Goal: Find specific page/section

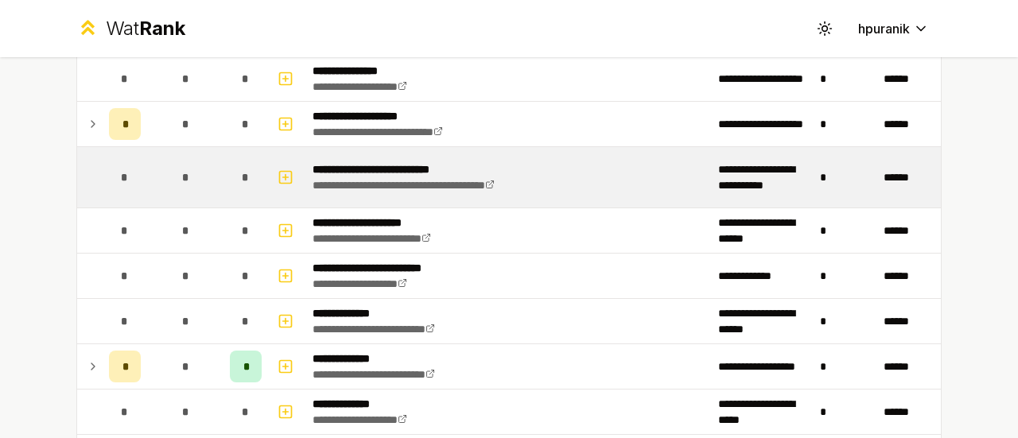
scroll to position [488, 0]
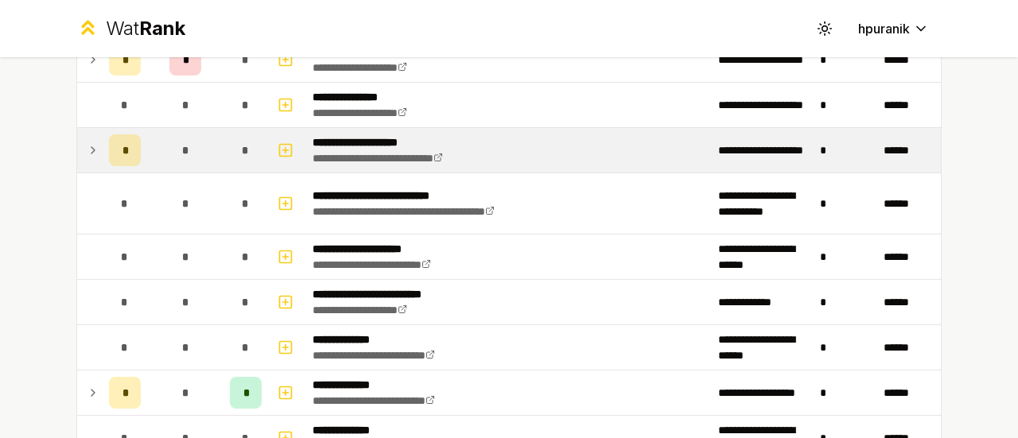
click at [89, 152] on icon at bounding box center [93, 150] width 13 height 19
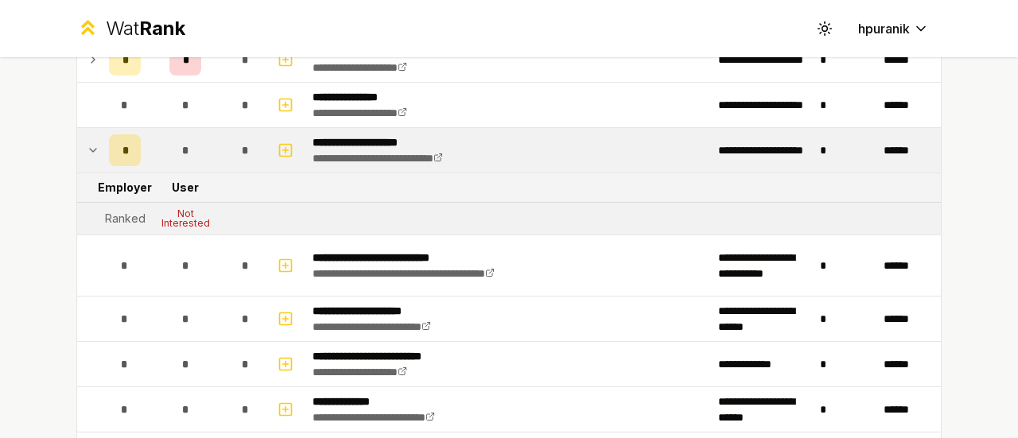
click at [90, 149] on icon at bounding box center [93, 150] width 6 height 3
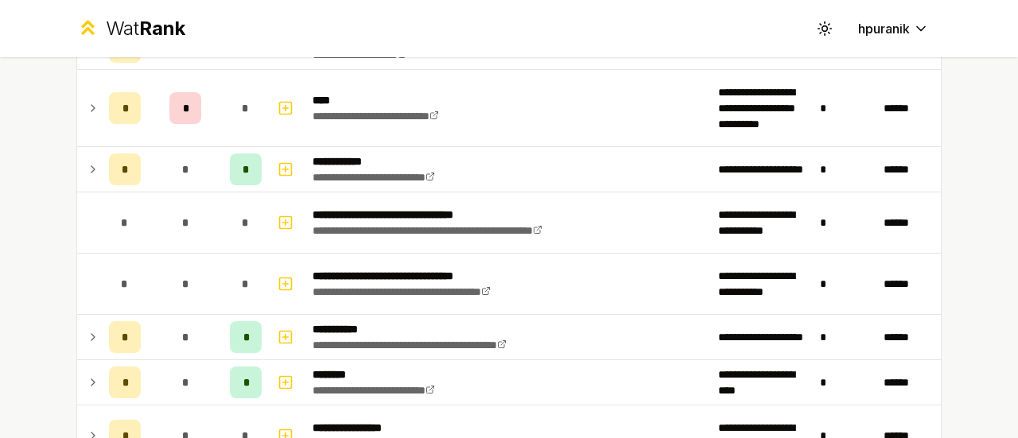
scroll to position [1515, 0]
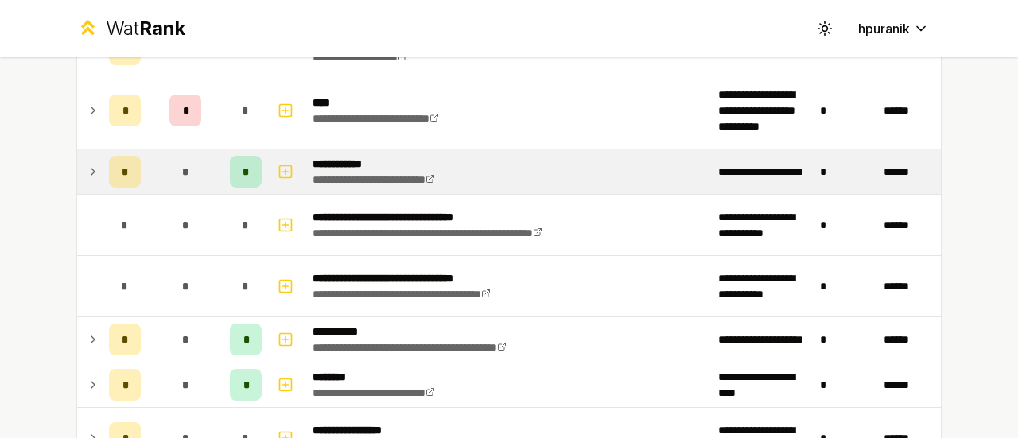
click at [91, 169] on icon at bounding box center [92, 172] width 3 height 6
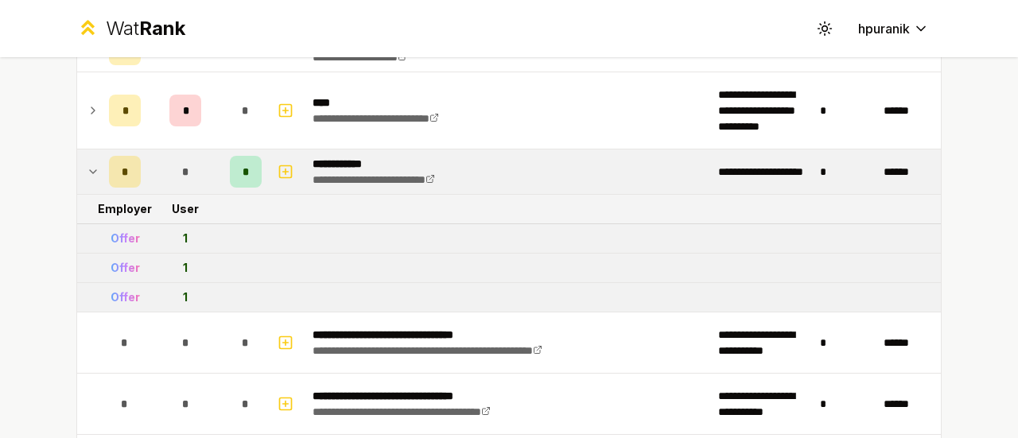
click at [90, 170] on icon at bounding box center [93, 171] width 6 height 3
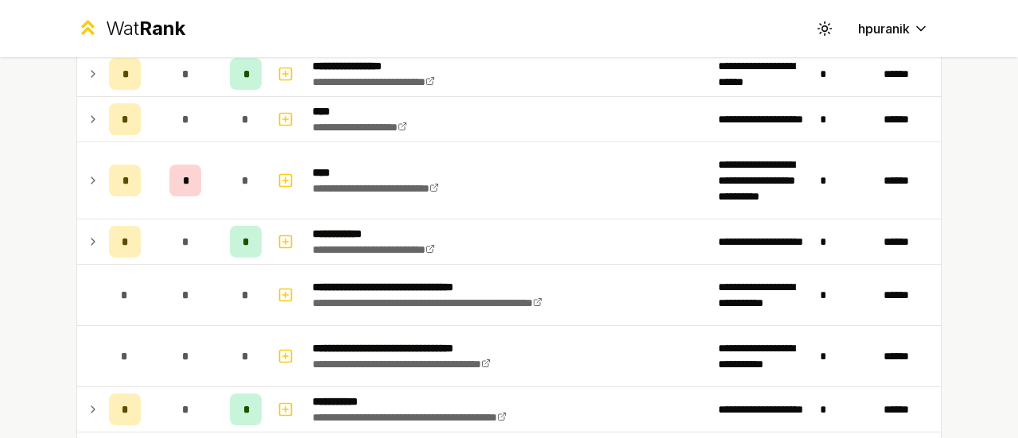
scroll to position [1446, 0]
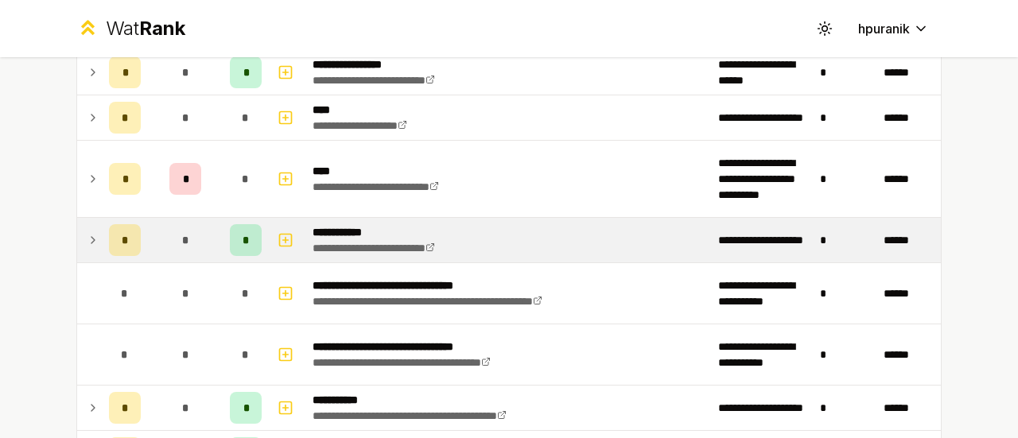
click at [91, 231] on icon at bounding box center [93, 240] width 13 height 19
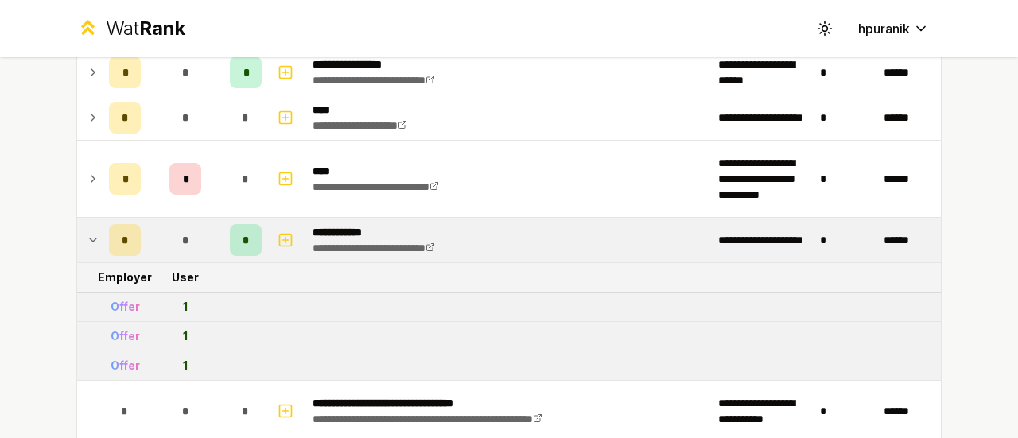
click at [87, 231] on icon at bounding box center [93, 240] width 13 height 19
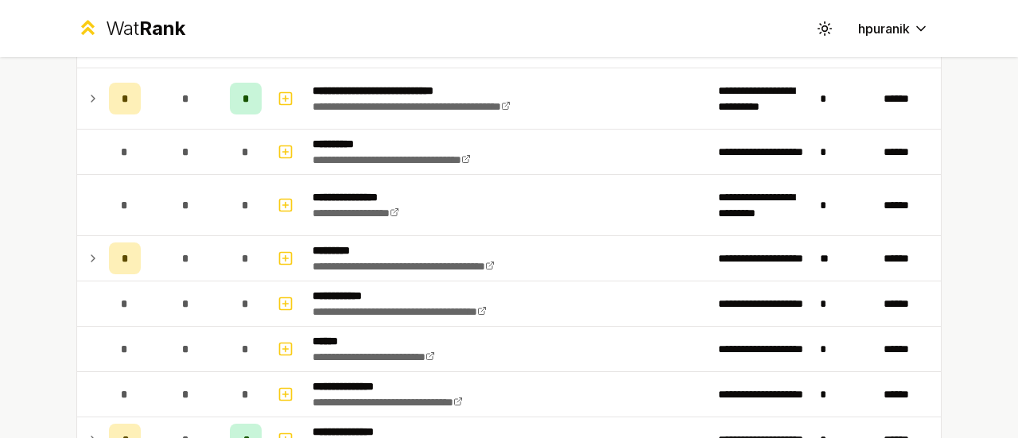
scroll to position [2248, 0]
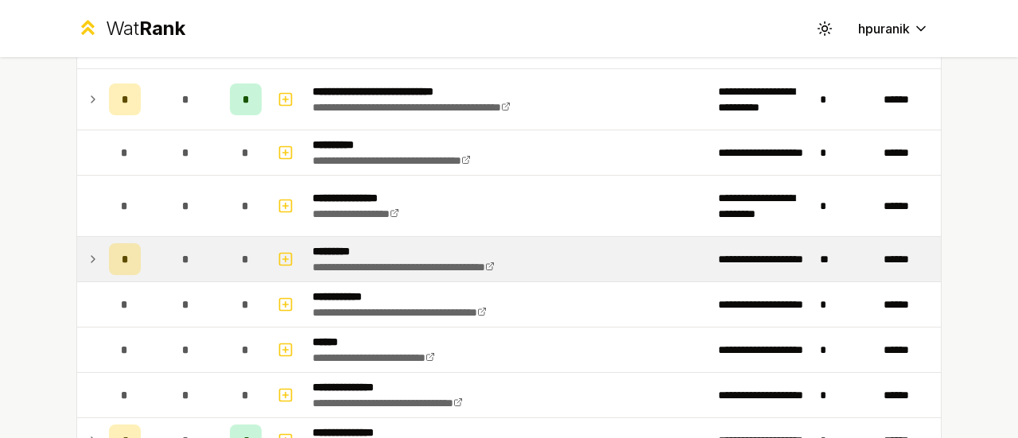
click at [80, 249] on td at bounding box center [89, 259] width 25 height 45
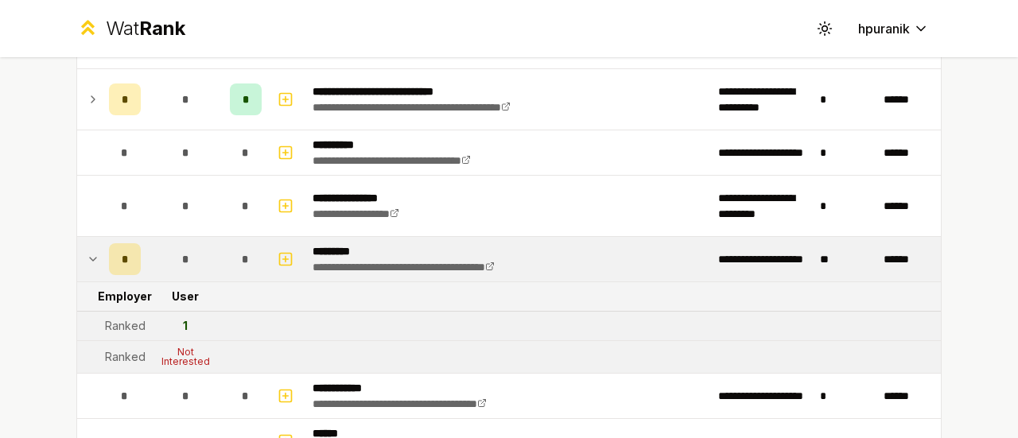
click at [87, 250] on icon at bounding box center [93, 259] width 13 height 19
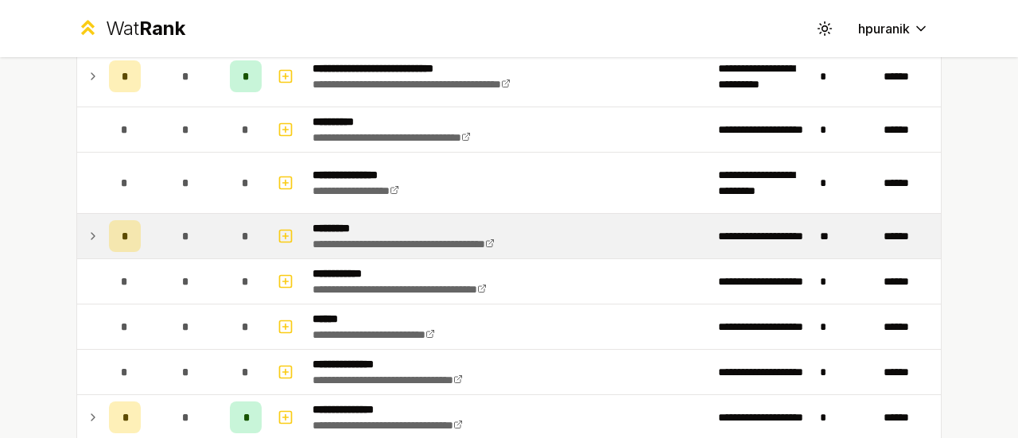
scroll to position [2271, 0]
click at [87, 227] on icon at bounding box center [93, 236] width 13 height 19
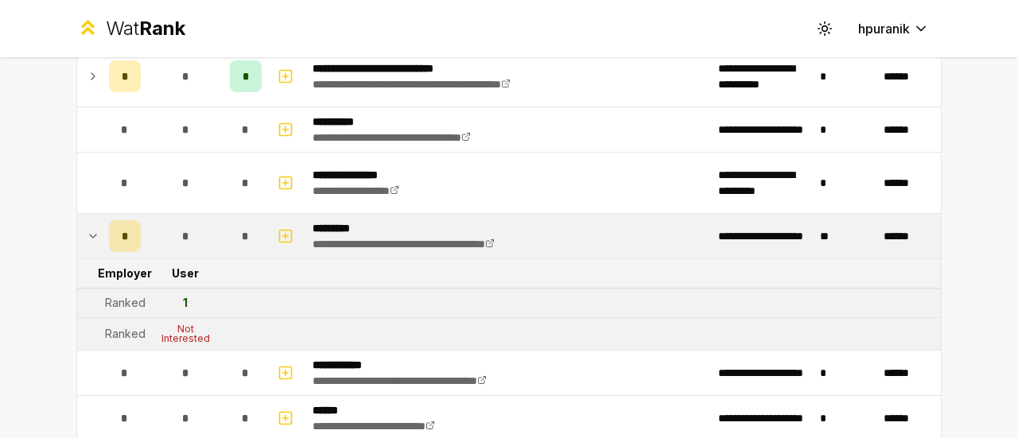
click at [87, 227] on icon at bounding box center [93, 236] width 13 height 19
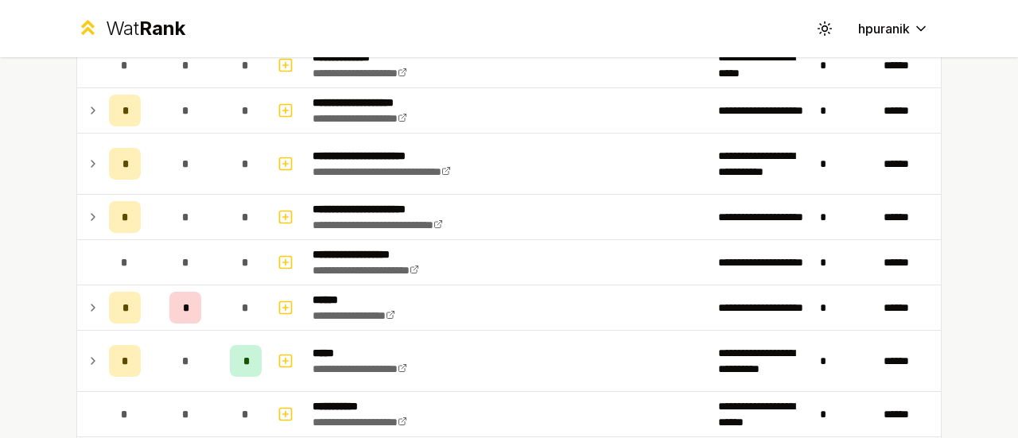
scroll to position [854, 0]
